Goal: Book appointment/travel/reservation

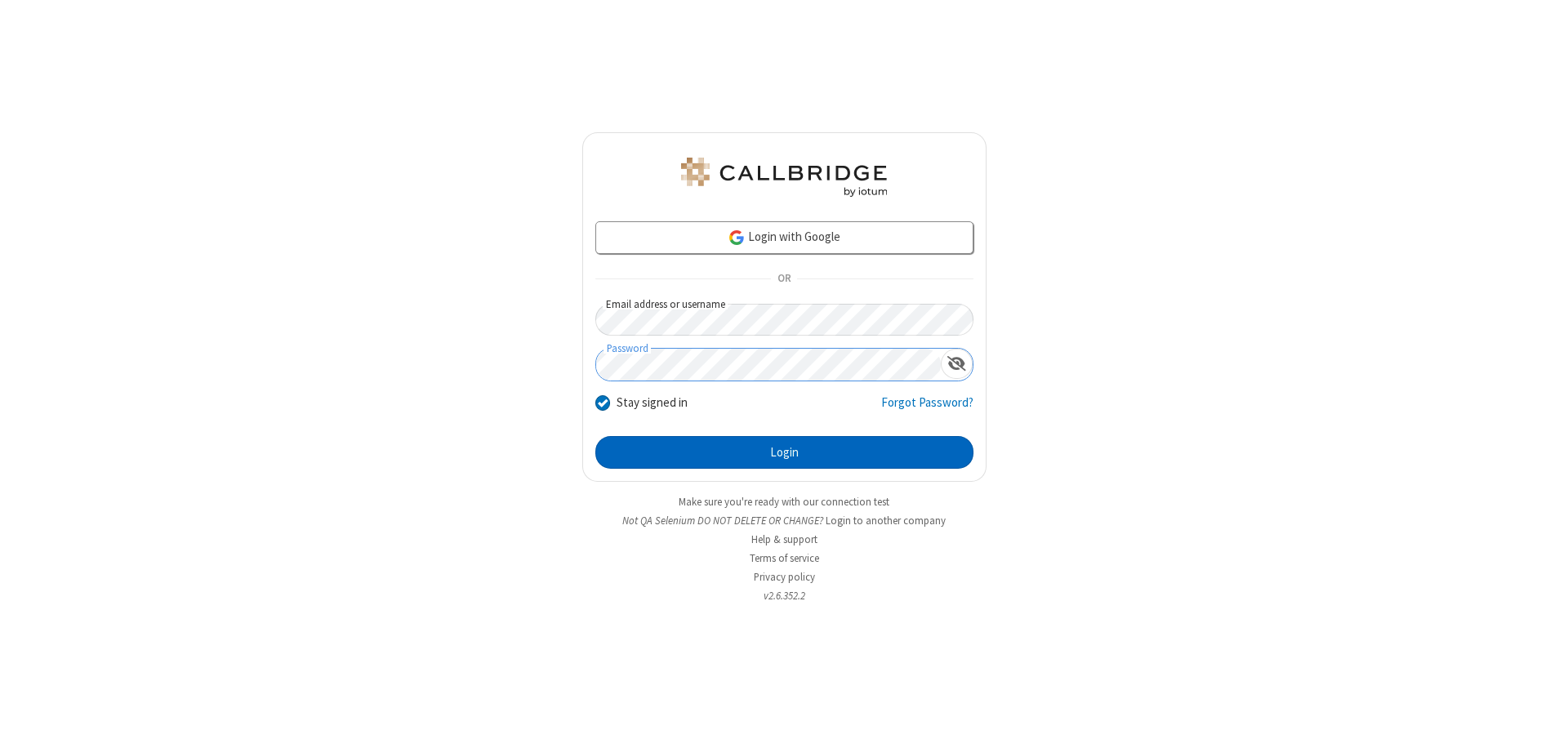
click at [784, 453] on button "Login" at bounding box center [784, 452] width 378 height 32
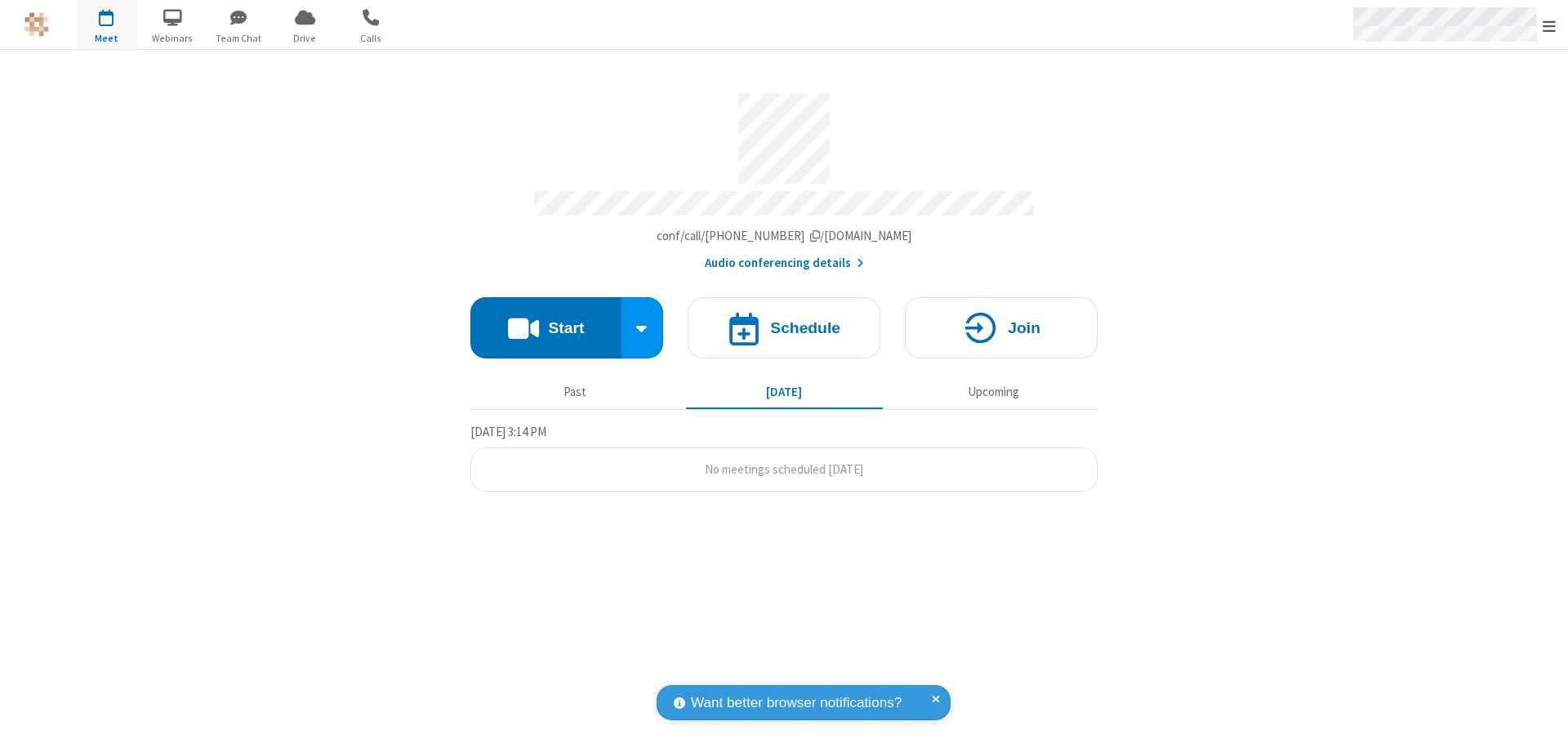
click at [1549, 25] on span "Open menu" at bounding box center [1550, 26] width 13 height 16
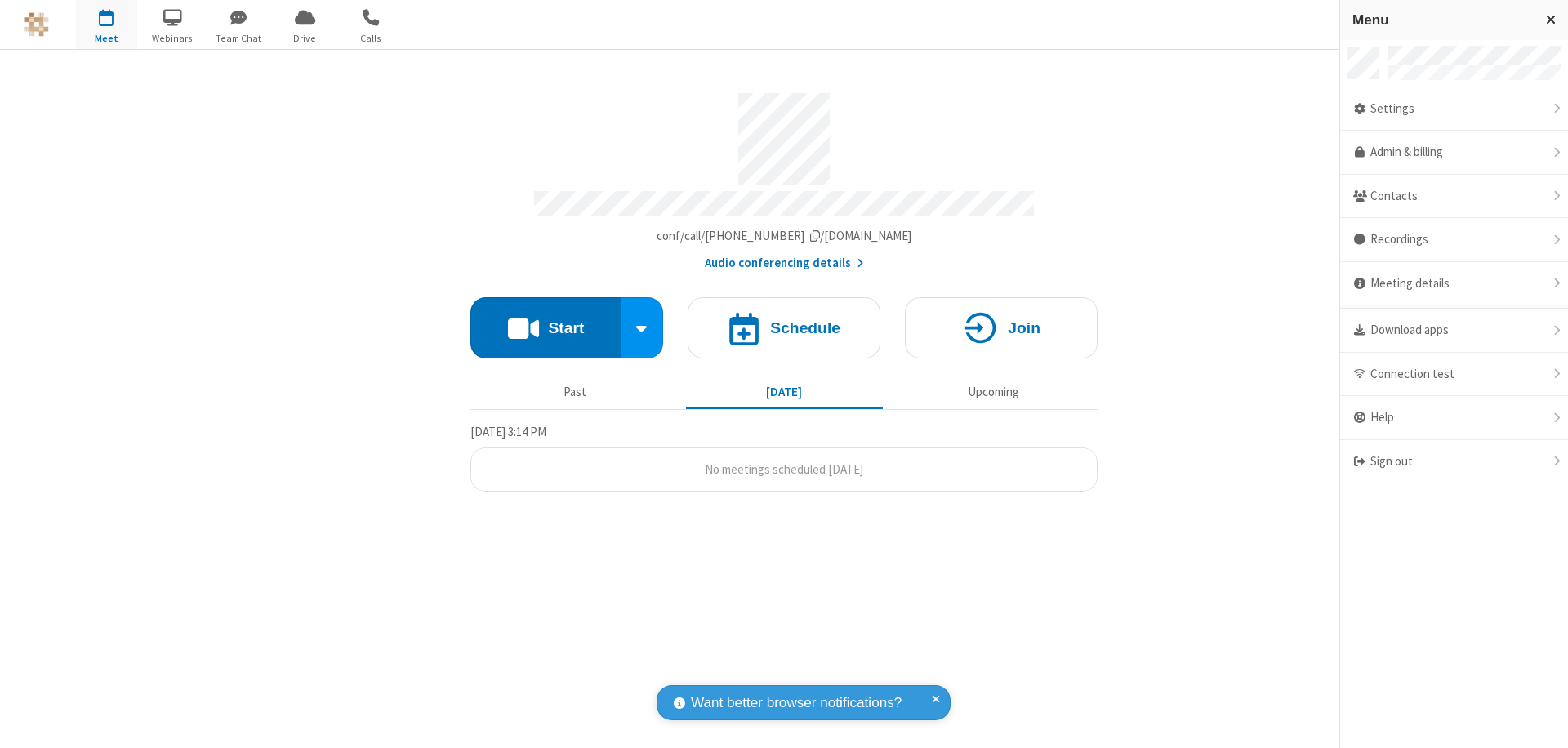
click at [106, 25] on span "button" at bounding box center [106, 16] width 61 height 28
click at [784, 320] on h4 "Schedule" at bounding box center [805, 328] width 71 height 15
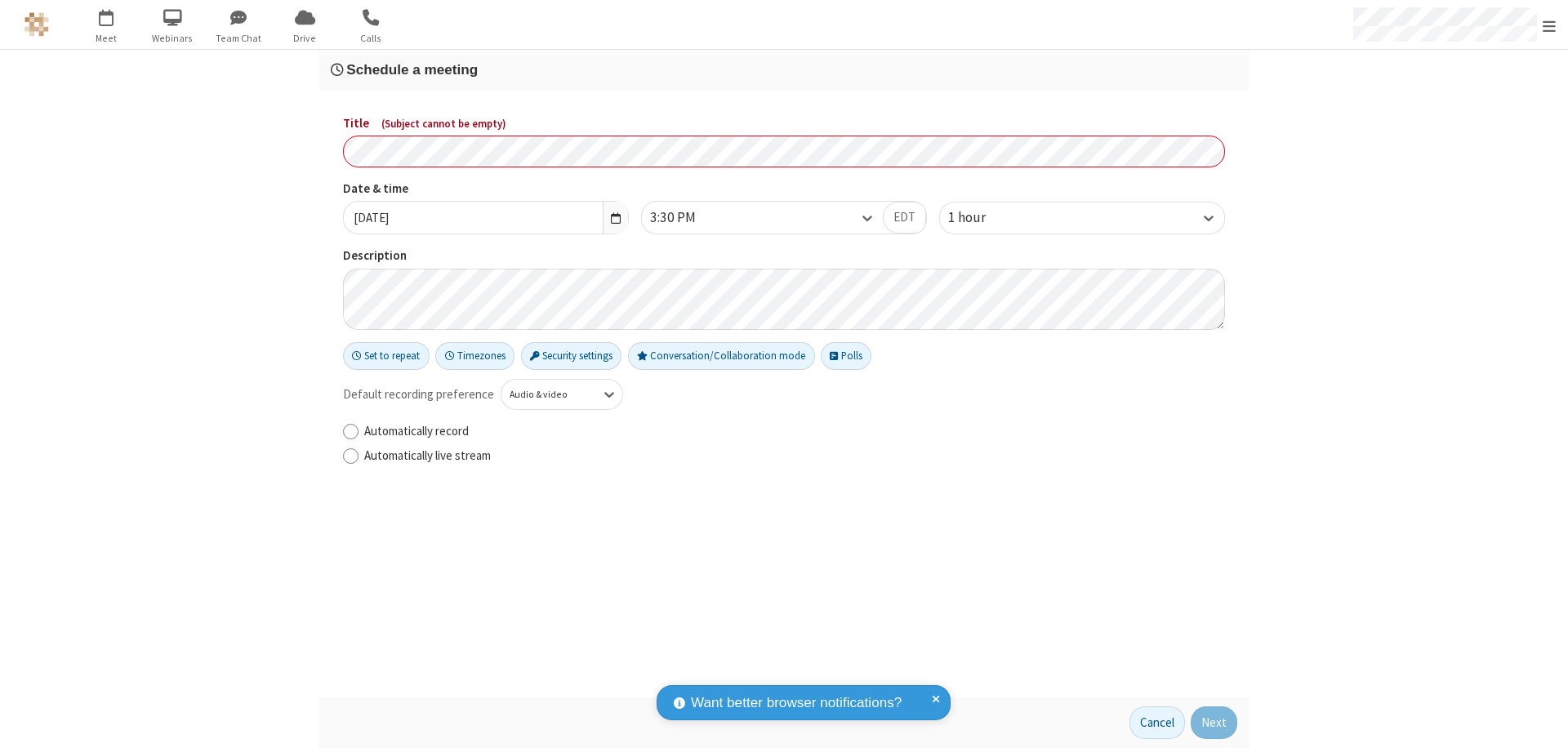
click at [784, 70] on h3 "Schedule a meeting" at bounding box center [784, 70] width 907 height 15
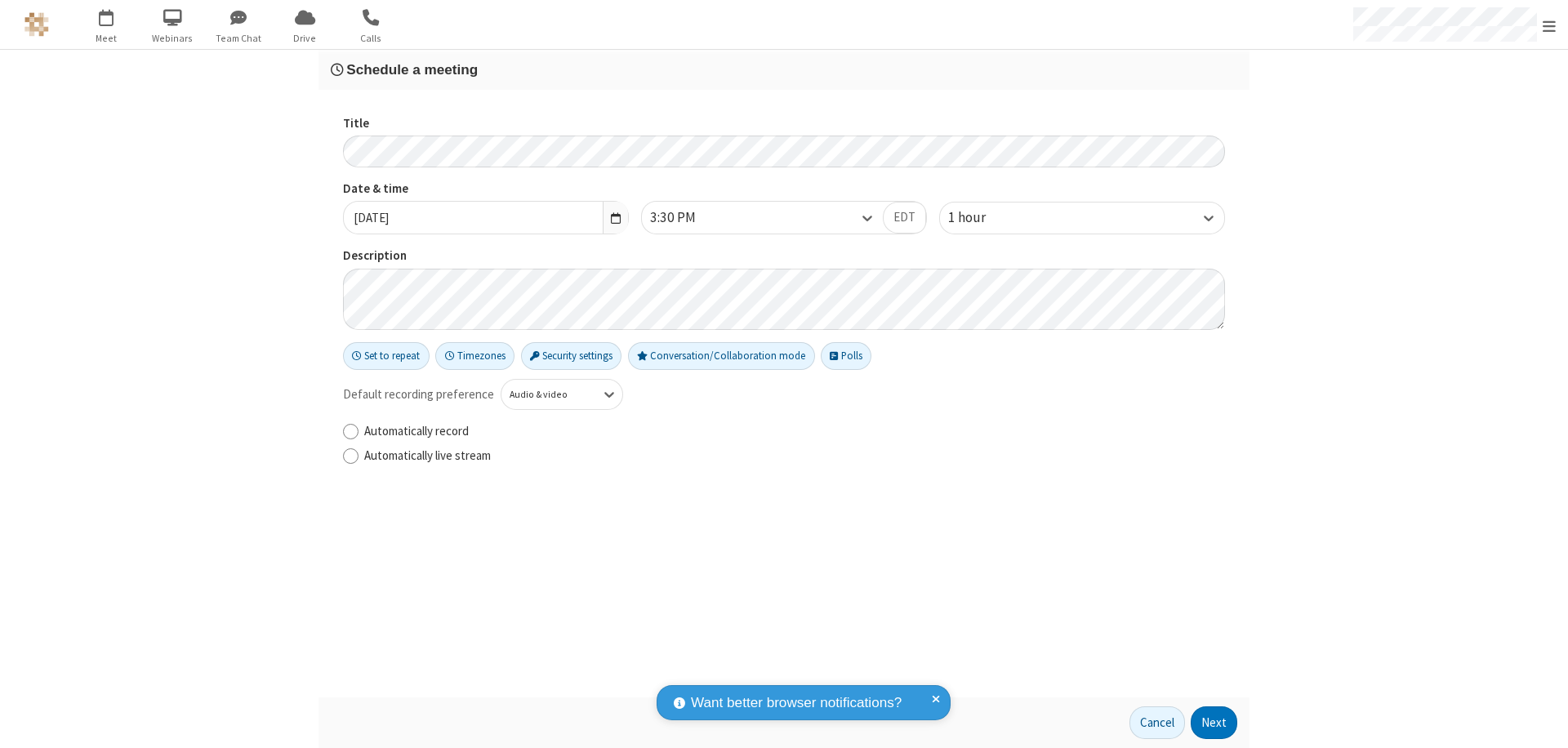
click at [1214, 722] on button "Next" at bounding box center [1214, 722] width 47 height 32
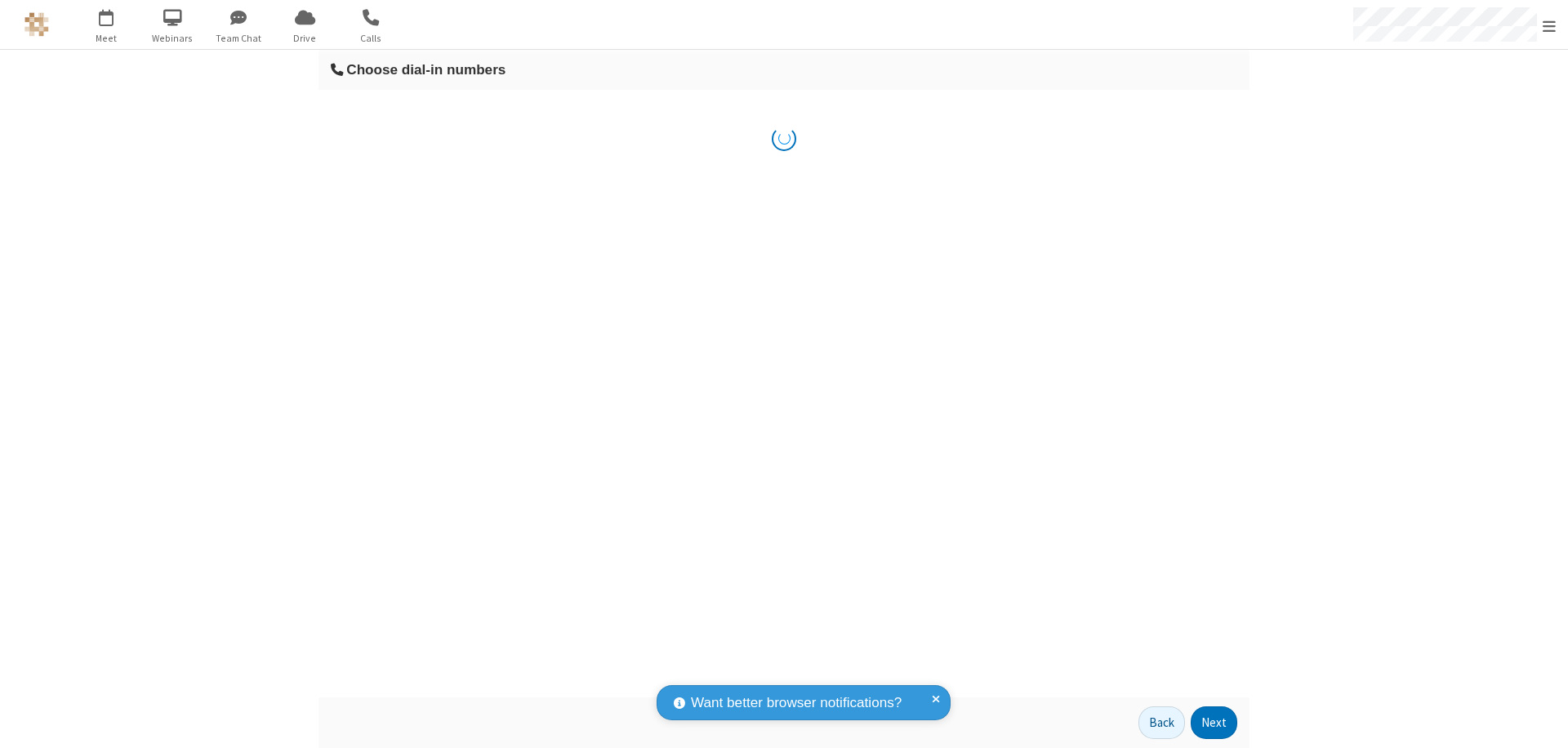
click at [1214, 722] on button "Next" at bounding box center [1214, 722] width 47 height 32
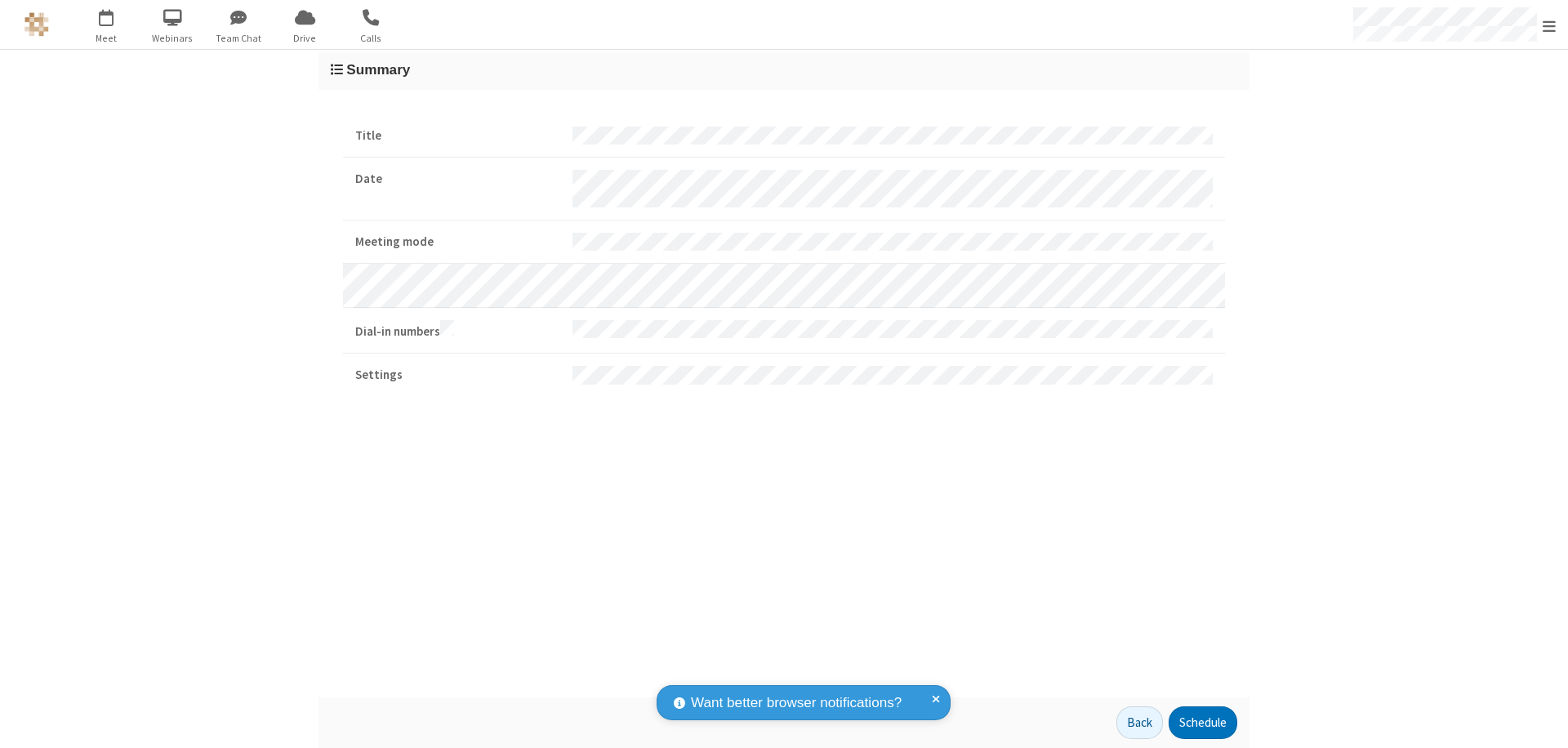
click at [1202, 722] on button "Schedule" at bounding box center [1203, 722] width 69 height 32
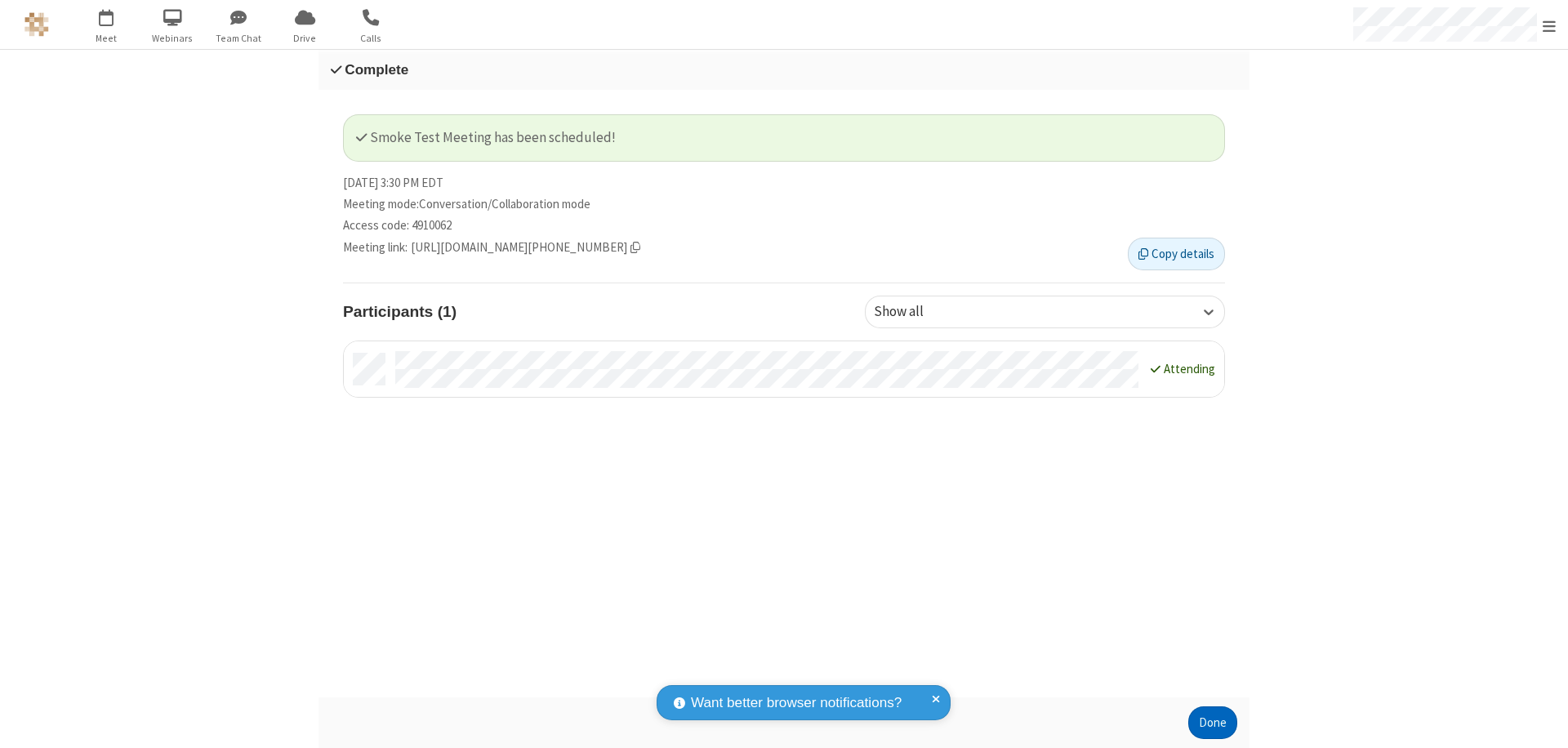
click at [1213, 722] on button "Done" at bounding box center [1213, 722] width 49 height 32
